Goal: Information Seeking & Learning: Find contact information

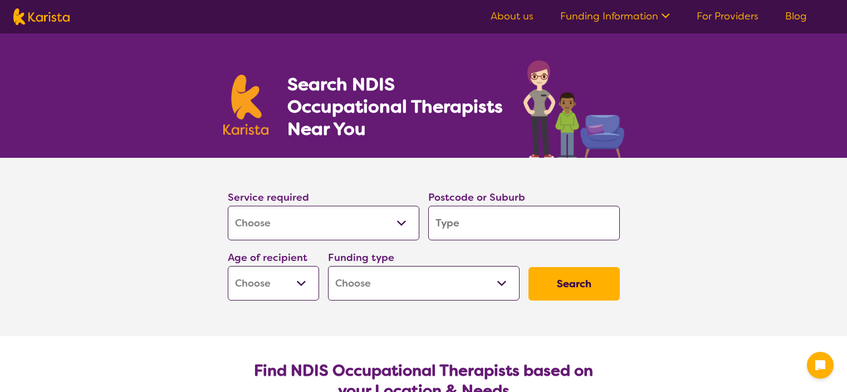
select select "[MEDICAL_DATA]"
click at [457, 227] on input "search" at bounding box center [524, 223] width 192 height 35
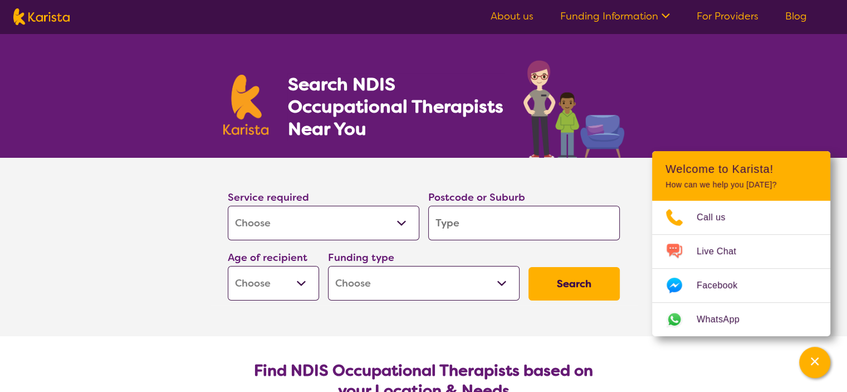
type input "2768"
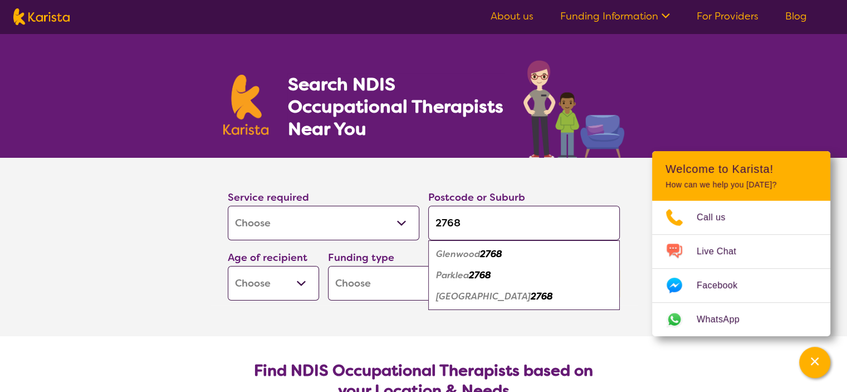
click at [285, 280] on select "Early Childhood - 0 to 9 Child - 10 to 11 Adolescent - 12 to 17 Adult - 18 to 6…" at bounding box center [273, 283] width 91 height 35
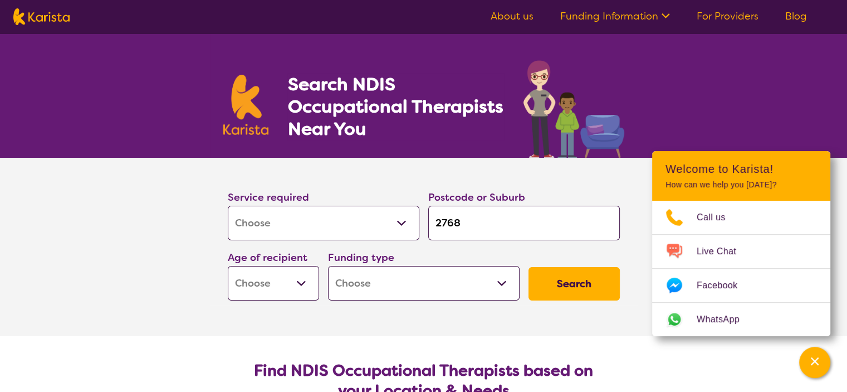
select select "EC"
click at [228, 266] on select "Early Childhood - 0 to 9 Child - 10 to 11 Adolescent - 12 to 17 Adult - 18 to 6…" at bounding box center [273, 283] width 91 height 35
select select "EC"
click at [375, 280] on select "Home Care Package (HCP) National Disability Insurance Scheme (NDIS) I don't know" at bounding box center [424, 283] width 192 height 35
select select "NDIS"
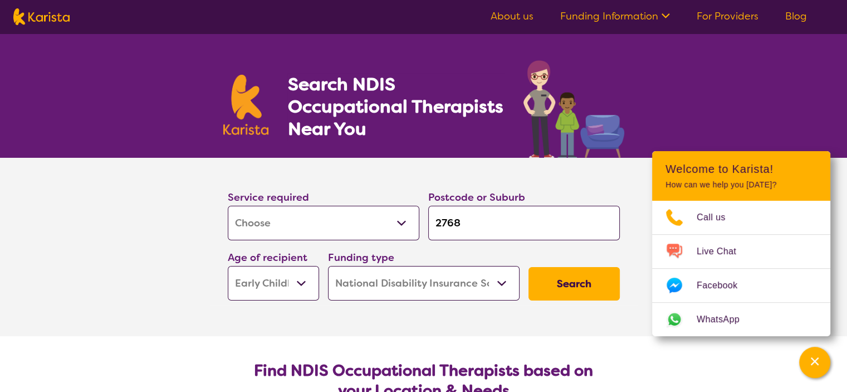
click at [328, 266] on select "Home Care Package (HCP) National Disability Insurance Scheme (NDIS) I don't know" at bounding box center [424, 283] width 192 height 35
select select "NDIS"
click at [579, 287] on button "Search" at bounding box center [574, 283] width 91 height 33
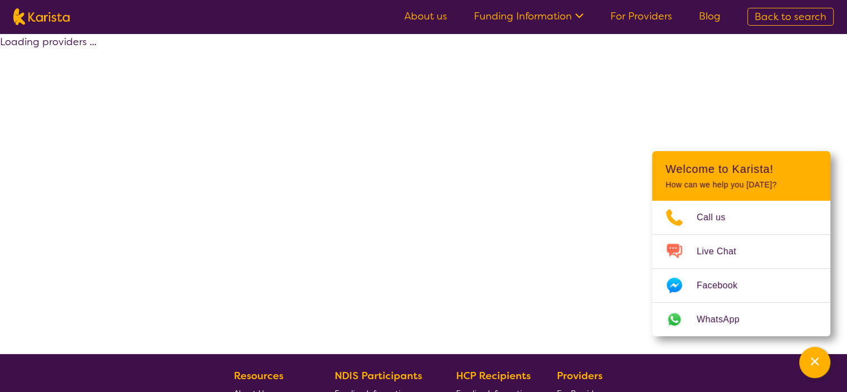
select select "by_score"
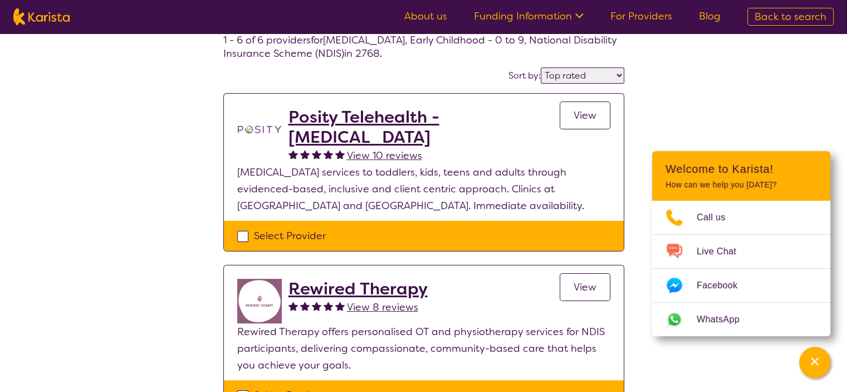
scroll to position [56, 0]
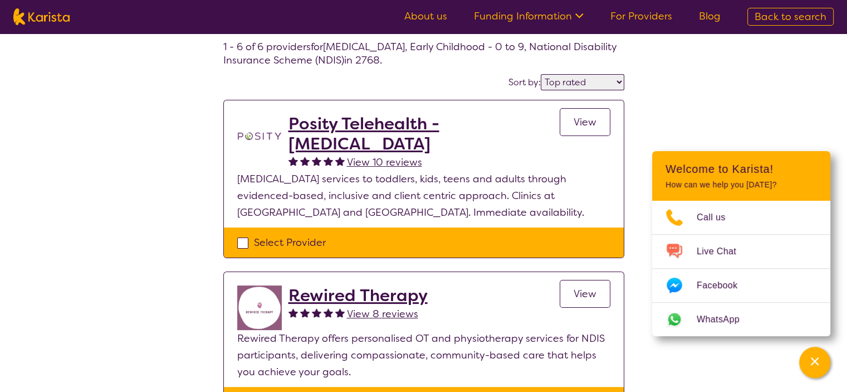
click at [585, 120] on span "View" at bounding box center [585, 121] width 23 height 13
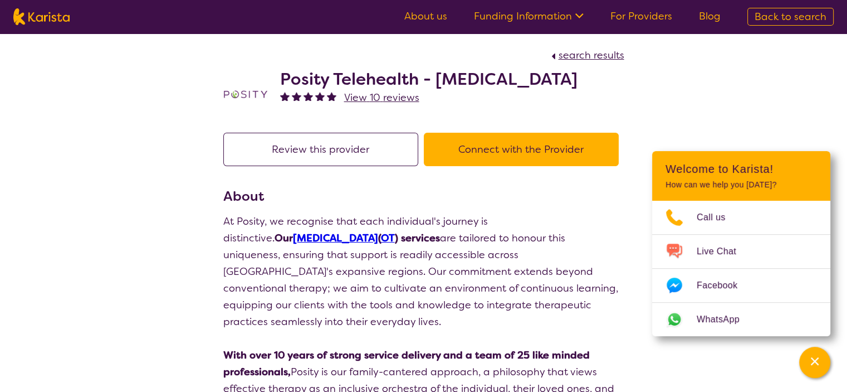
select select "by_score"
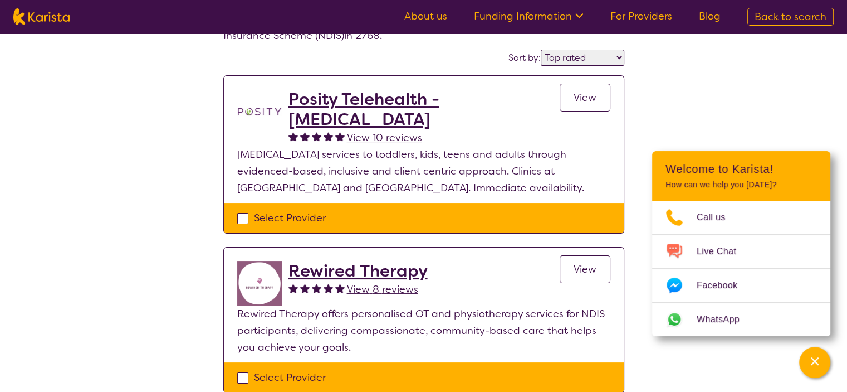
scroll to position [223, 0]
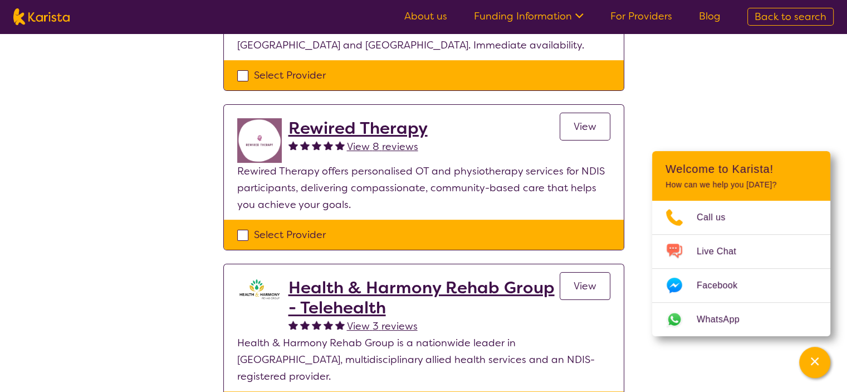
select select "[MEDICAL_DATA]"
select select "EC"
select select "NDIS"
select select "[MEDICAL_DATA]"
select select "EC"
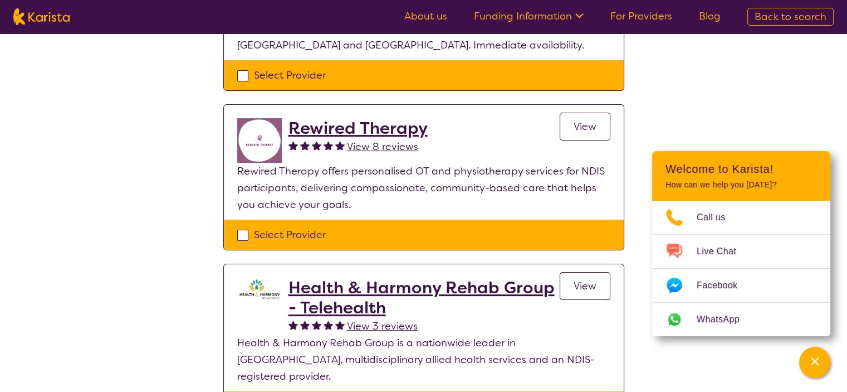
select select "NDIS"
